Goal: Find contact information: Find contact information

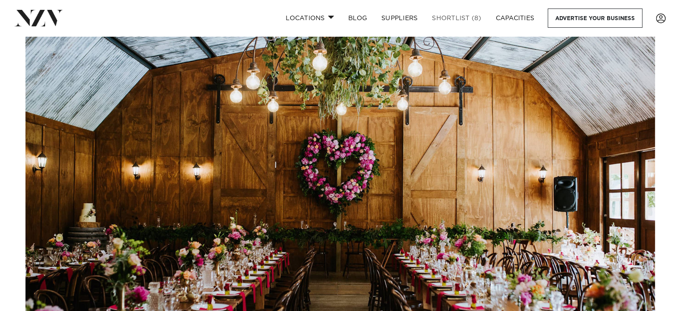
click at [459, 10] on link "Shortlist (8)" at bounding box center [456, 17] width 63 height 19
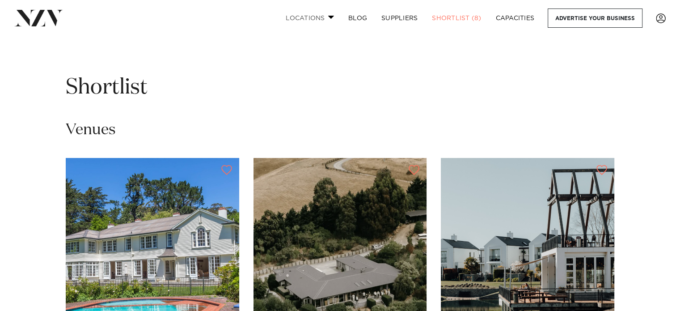
click at [330, 19] on span at bounding box center [331, 17] width 6 height 3
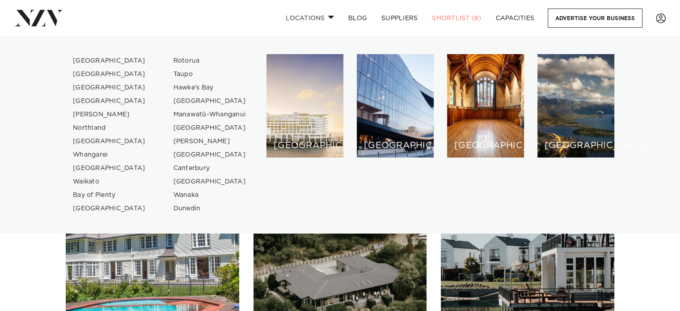
click at [190, 167] on link "Canterbury" at bounding box center [209, 167] width 87 height 13
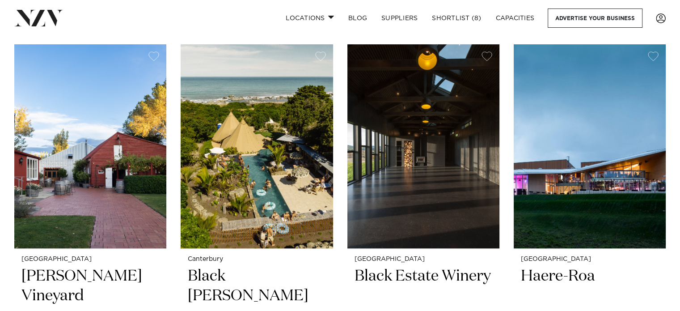
scroll to position [407, 0]
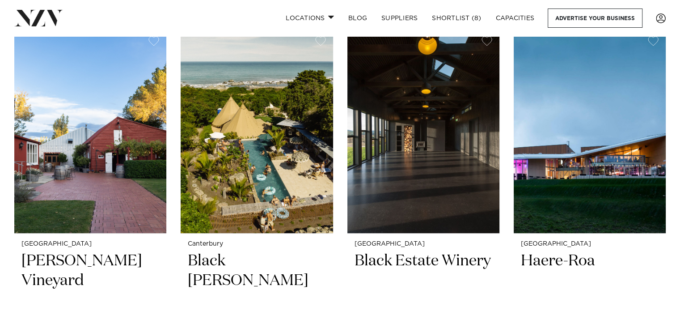
click at [190, 167] on img at bounding box center [257, 131] width 152 height 204
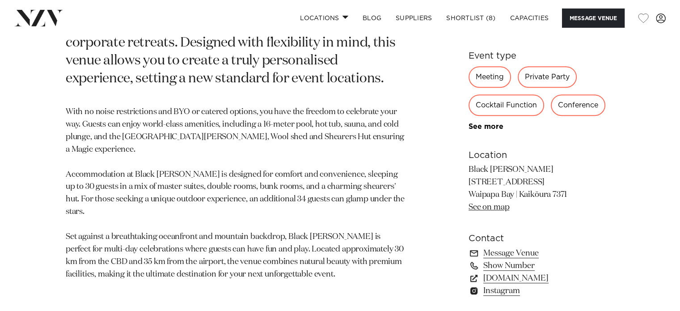
scroll to position [500, 0]
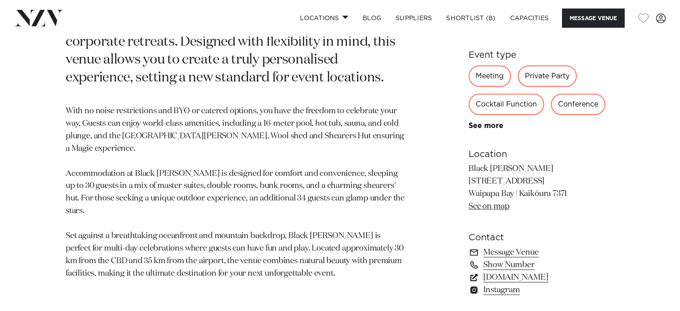
click at [514, 275] on link "nzvenues.co.nz" at bounding box center [542, 277] width 146 height 13
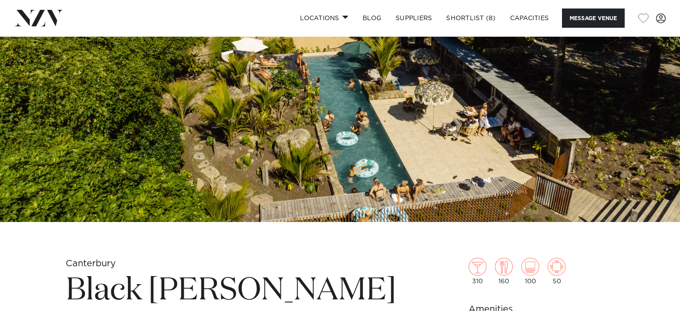
scroll to position [132, 0]
